Goal: Information Seeking & Learning: Learn about a topic

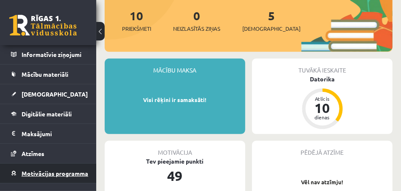
scroll to position [84, 0]
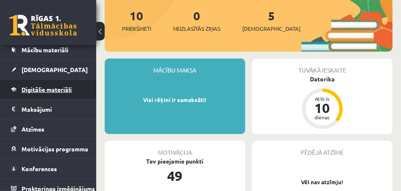
click at [69, 89] on span "Digitālie materiāli" at bounding box center [47, 90] width 50 height 8
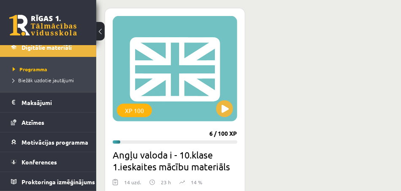
scroll to position [253, 0]
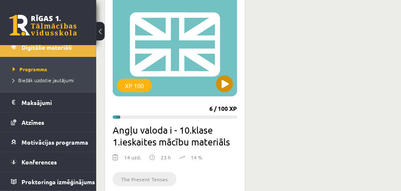
click at [181, 66] on div "XP 100" at bounding box center [175, 44] width 125 height 106
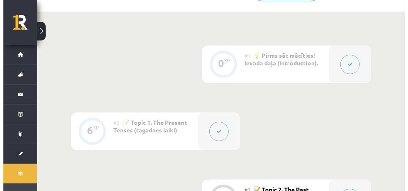
scroll to position [338, 0]
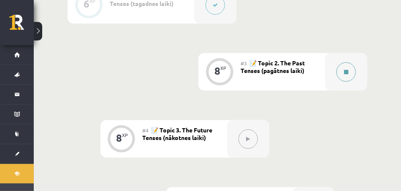
click at [345, 70] on icon at bounding box center [346, 72] width 4 height 5
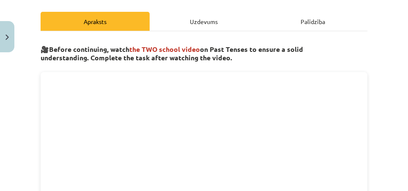
scroll to position [127, 0]
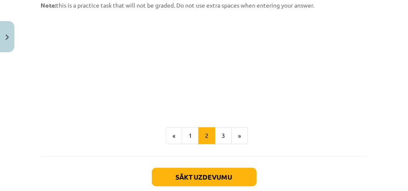
scroll to position [422, 0]
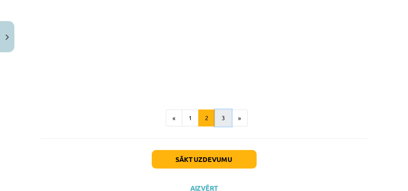
click at [219, 114] on button "3" at bounding box center [223, 118] width 17 height 17
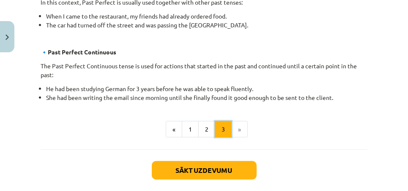
scroll to position [617, 0]
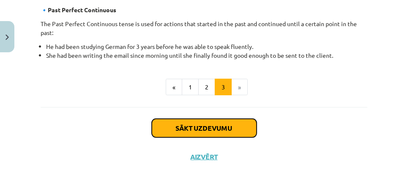
click at [222, 128] on button "Sākt uzdevumu" at bounding box center [204, 128] width 105 height 19
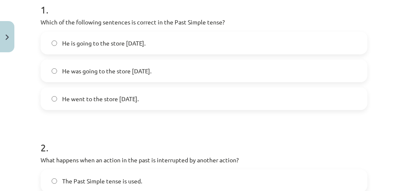
scroll to position [190, 0]
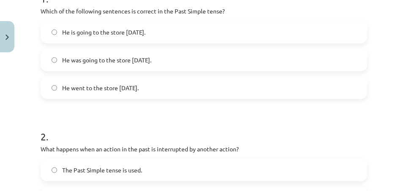
click at [52, 84] on label "He went to the store yesterday." at bounding box center [203, 87] width 325 height 21
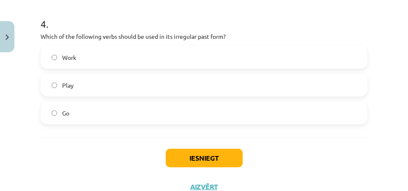
scroll to position [567, 0]
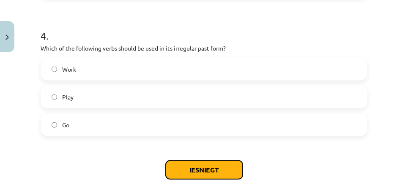
click at [191, 173] on button "Iesniegt" at bounding box center [204, 170] width 77 height 19
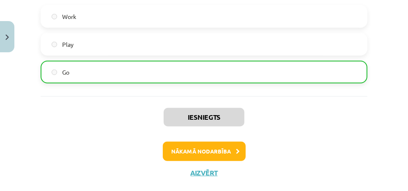
scroll to position [636, 0]
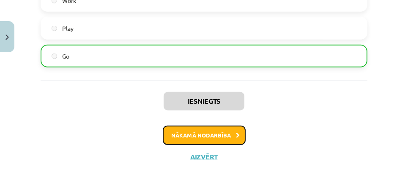
click at [206, 133] on button "Nākamā nodarbība" at bounding box center [204, 135] width 83 height 19
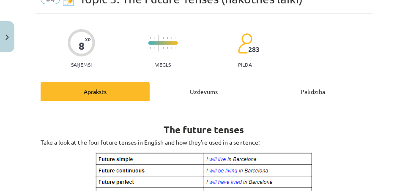
scroll to position [0, 0]
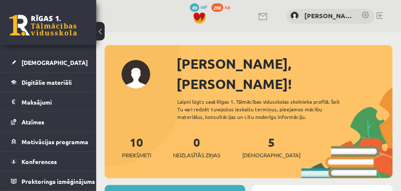
scroll to position [95, 0]
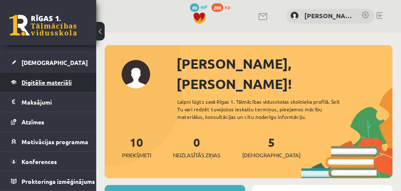
click at [63, 79] on span "Digitālie materiāli" at bounding box center [47, 83] width 50 height 8
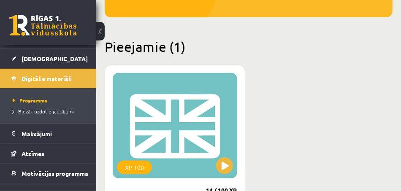
scroll to position [211, 0]
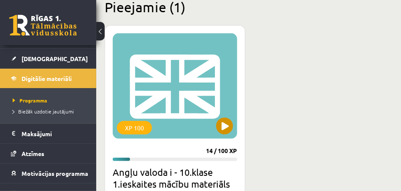
click at [172, 93] on div "XP 100" at bounding box center [175, 86] width 125 height 106
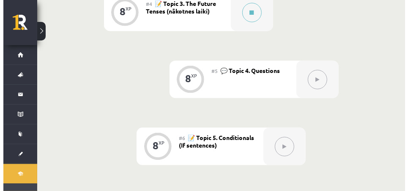
scroll to position [380, 0]
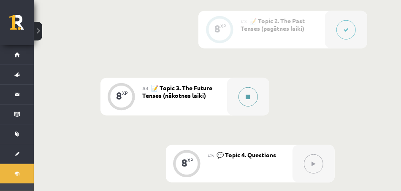
click at [249, 97] on icon at bounding box center [248, 97] width 4 height 5
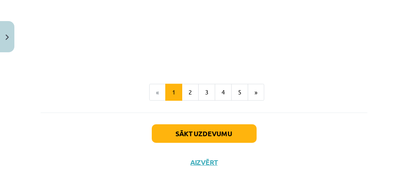
scroll to position [614, 0]
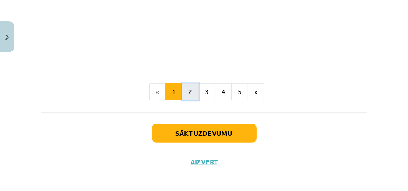
click at [185, 84] on button "2" at bounding box center [190, 92] width 17 height 17
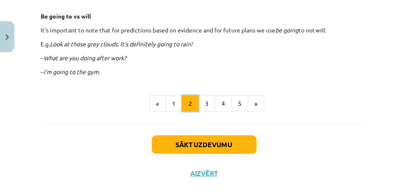
scroll to position [624, 0]
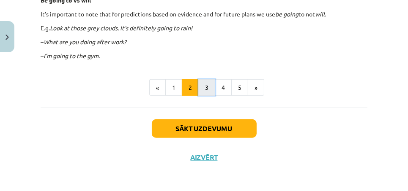
click at [200, 84] on button "3" at bounding box center [206, 87] width 17 height 17
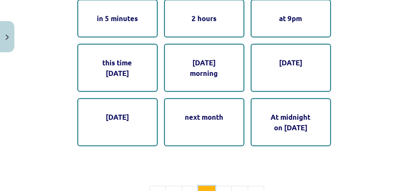
scroll to position [494, 0]
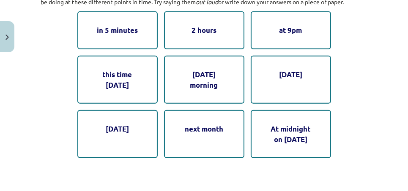
click at [138, 44] on div "in 5 minutes" at bounding box center [117, 30] width 80 height 38
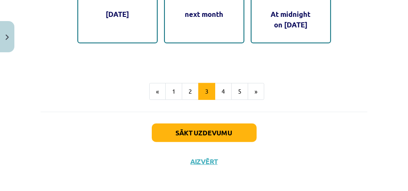
scroll to position [620, 0]
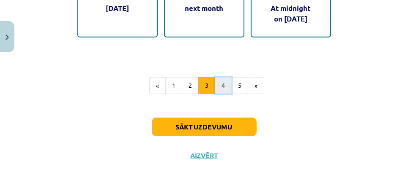
click at [220, 83] on button "4" at bounding box center [223, 85] width 17 height 17
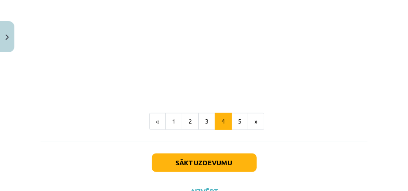
scroll to position [573, 0]
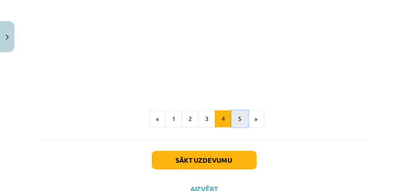
click at [237, 120] on button "5" at bounding box center [239, 119] width 17 height 17
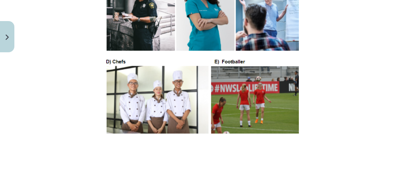
scroll to position [657, 0]
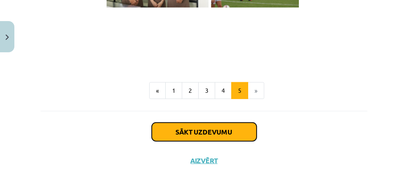
click at [231, 141] on button "Sākt uzdevumu" at bounding box center [204, 132] width 105 height 19
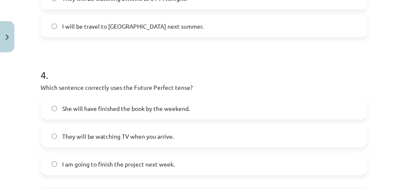
scroll to position [570, 0]
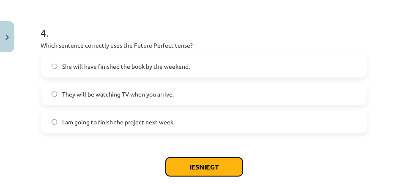
click at [199, 166] on button "Iesniegt" at bounding box center [204, 167] width 77 height 19
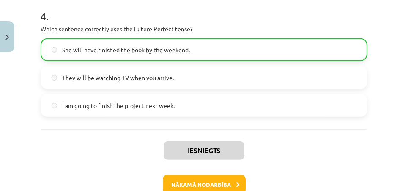
scroll to position [636, 0]
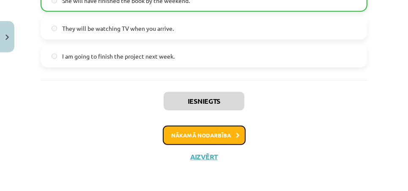
click at [191, 141] on button "Nākamā nodarbība" at bounding box center [204, 135] width 83 height 19
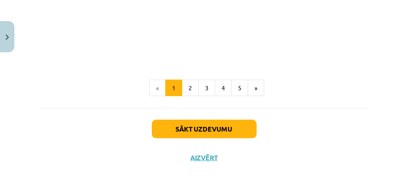
scroll to position [292, 0]
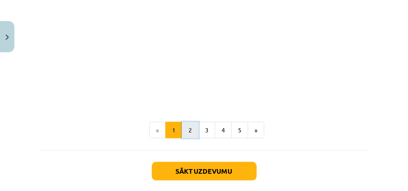
click at [187, 124] on button "2" at bounding box center [190, 130] width 17 height 17
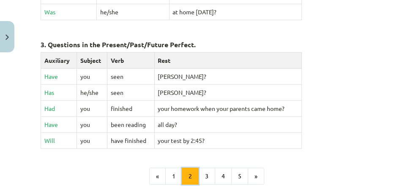
scroll to position [480, 0]
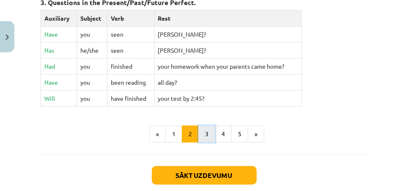
click at [201, 133] on button "3" at bounding box center [206, 134] width 17 height 17
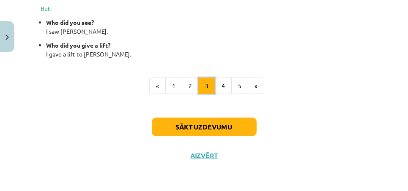
scroll to position [517, 0]
click at [220, 87] on button "4" at bounding box center [223, 86] width 17 height 17
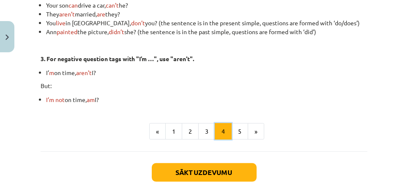
scroll to position [362, 0]
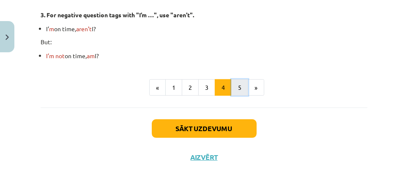
click at [232, 83] on button "5" at bounding box center [239, 87] width 17 height 17
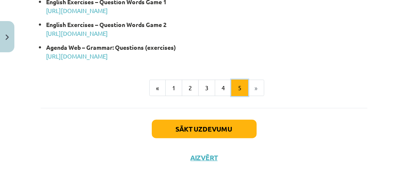
scroll to position [573, 0]
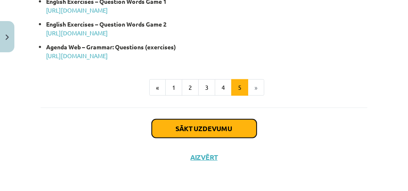
click at [219, 129] on button "Sākt uzdevumu" at bounding box center [204, 129] width 105 height 19
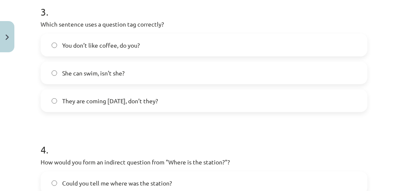
scroll to position [443, 0]
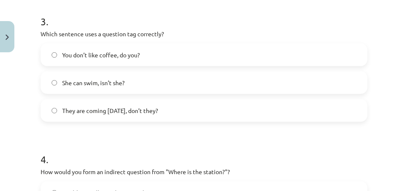
click at [55, 51] on label "You don’t like coffee, do you?" at bounding box center [203, 54] width 325 height 21
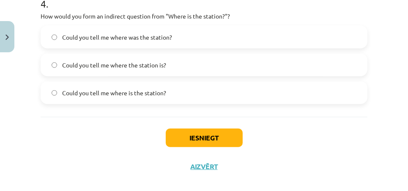
scroll to position [609, 0]
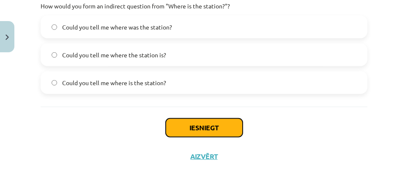
click at [187, 122] on button "Iesniegt" at bounding box center [204, 128] width 77 height 19
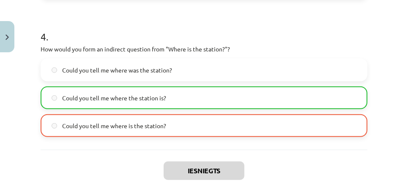
scroll to position [636, 0]
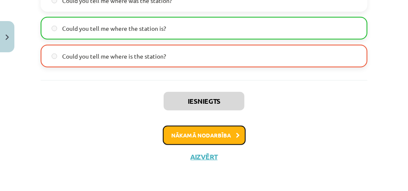
click at [212, 136] on button "Nākamā nodarbība" at bounding box center [204, 135] width 83 height 19
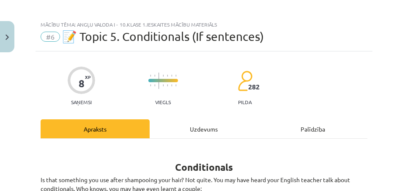
scroll to position [0, 0]
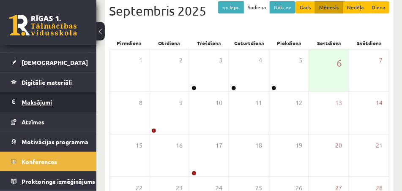
scroll to position [203, 0]
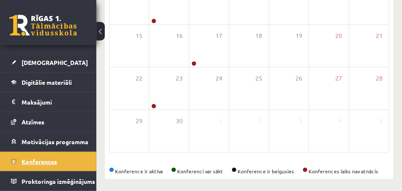
click at [77, 160] on link "Konferences" at bounding box center [48, 161] width 75 height 19
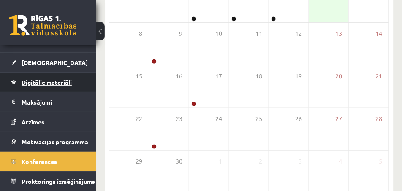
scroll to position [169, 0]
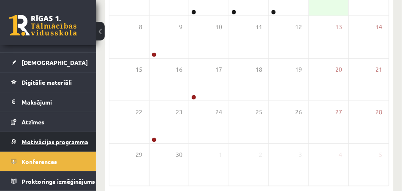
click at [77, 138] on span "Motivācijas programma" at bounding box center [55, 142] width 67 height 8
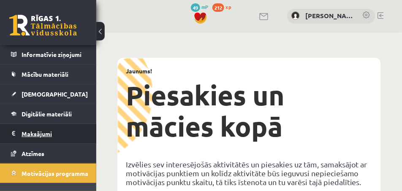
scroll to position [84, 0]
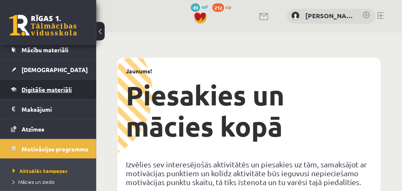
click at [70, 93] on link "Digitālie materiāli" at bounding box center [48, 89] width 75 height 19
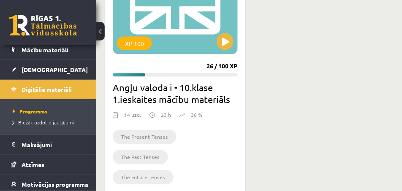
scroll to position [211, 0]
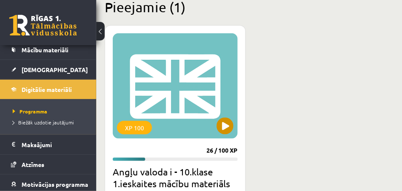
click at [179, 94] on div "XP 100" at bounding box center [175, 86] width 125 height 106
